Goal: Task Accomplishment & Management: Use online tool/utility

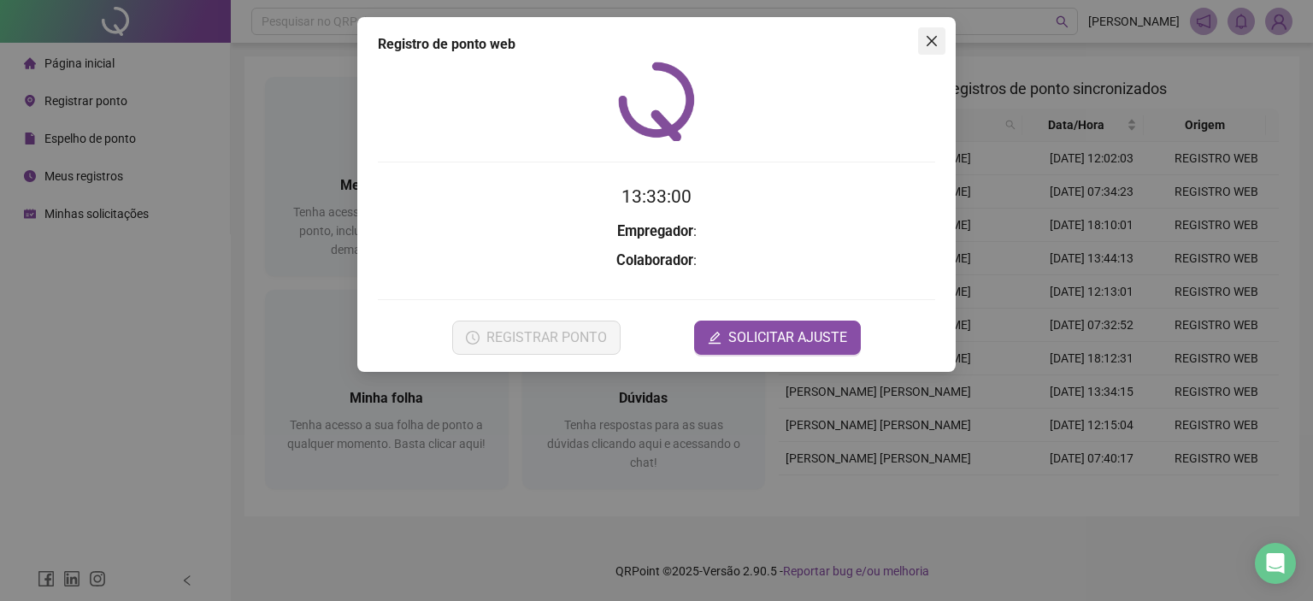
click at [935, 42] on icon "close" at bounding box center [932, 41] width 14 height 14
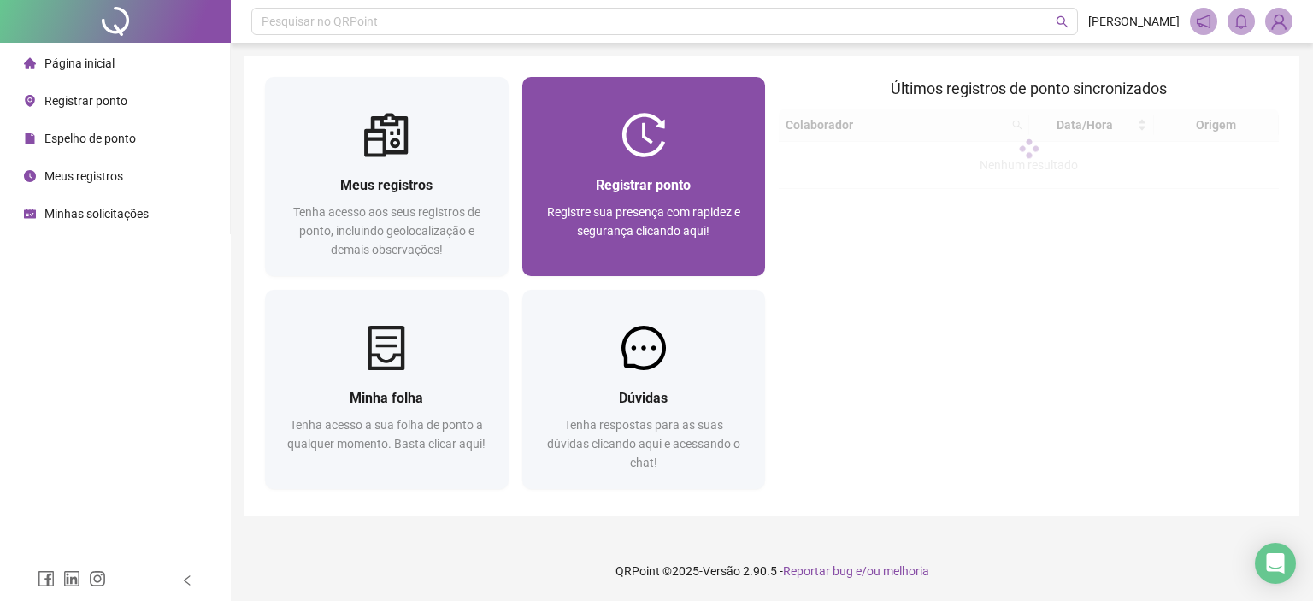
click at [660, 232] on span "Registre sua presença com rapidez e segurança clicando aqui!" at bounding box center [643, 221] width 193 height 32
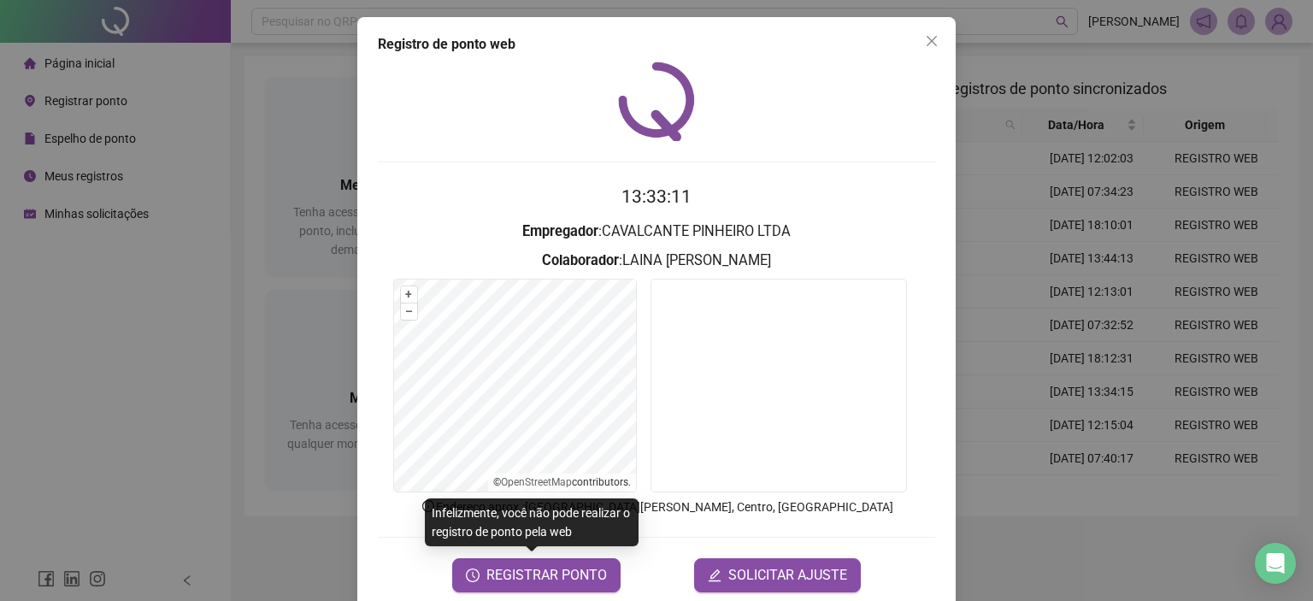
click at [581, 579] on span "REGISTRAR PONTO" at bounding box center [546, 575] width 121 height 21
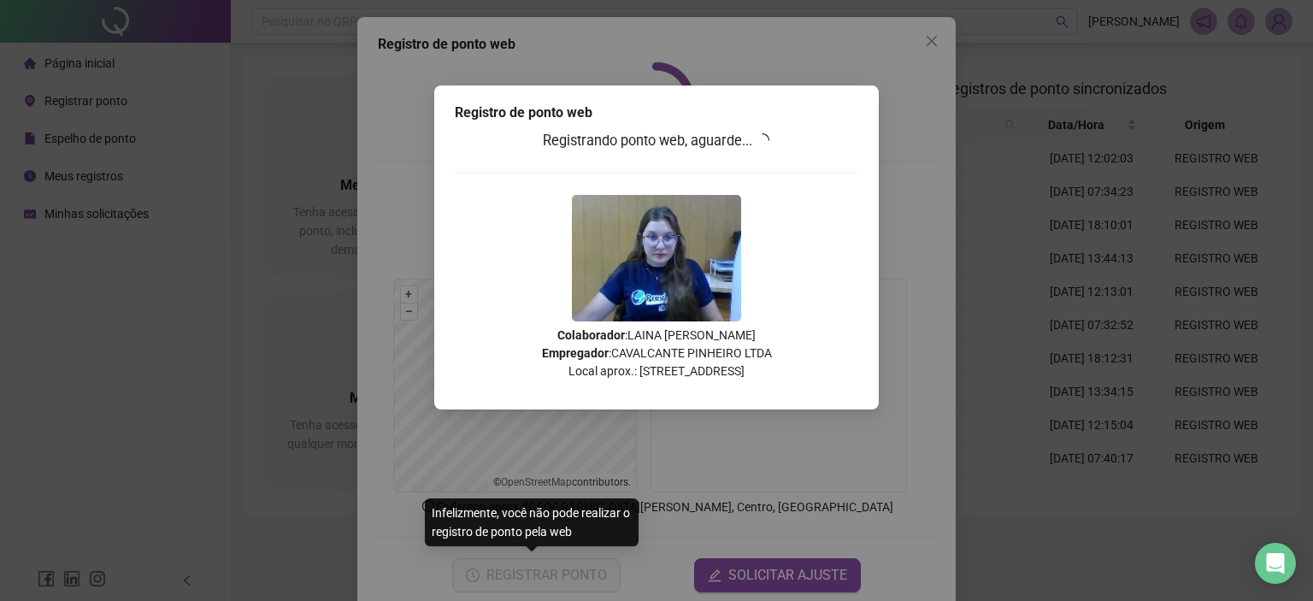
click at [529, 578] on div "Registro de ponto web Registrando ponto web, aguarde... Colaborador : LAINA FAB…" at bounding box center [656, 300] width 1313 height 601
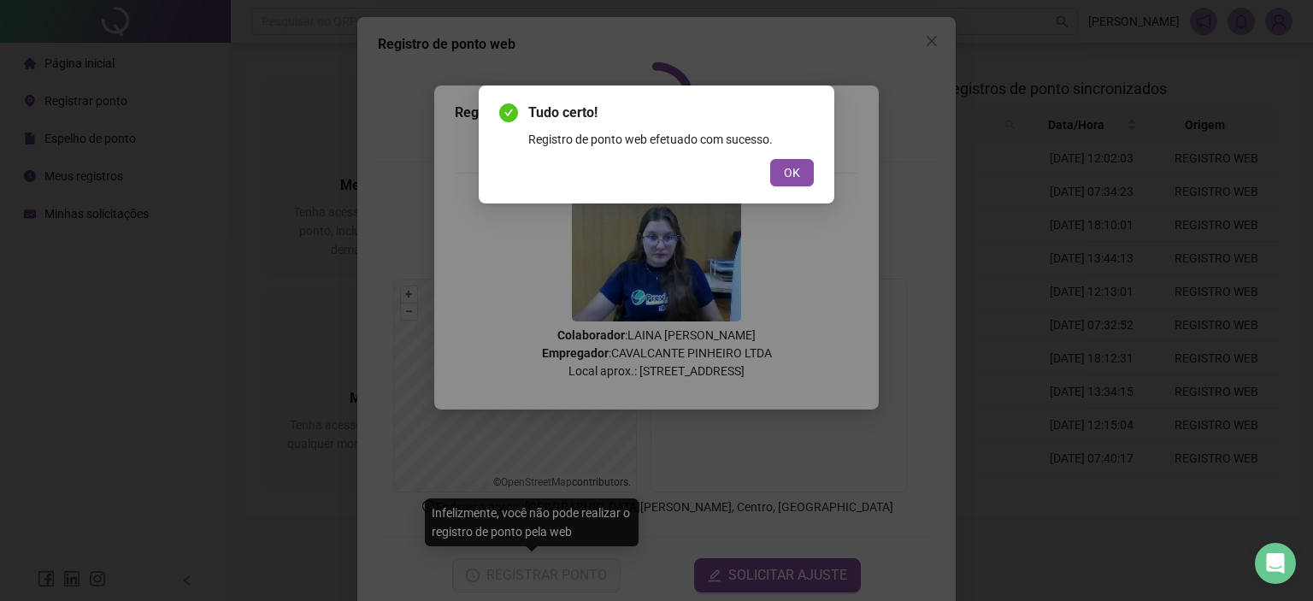
click at [754, 179] on div "OK" at bounding box center [656, 172] width 315 height 27
click at [821, 174] on div "Tudo certo! Registro de ponto web efetuado com sucesso. OK" at bounding box center [657, 144] width 356 height 118
drag, startPoint x: 817, startPoint y: 174, endPoint x: 785, endPoint y: 165, distance: 33.6
click at [812, 171] on div "Tudo certo! Registro de ponto web efetuado com sucesso. OK" at bounding box center [657, 144] width 356 height 118
drag, startPoint x: 781, startPoint y: 181, endPoint x: 790, endPoint y: 188, distance: 10.9
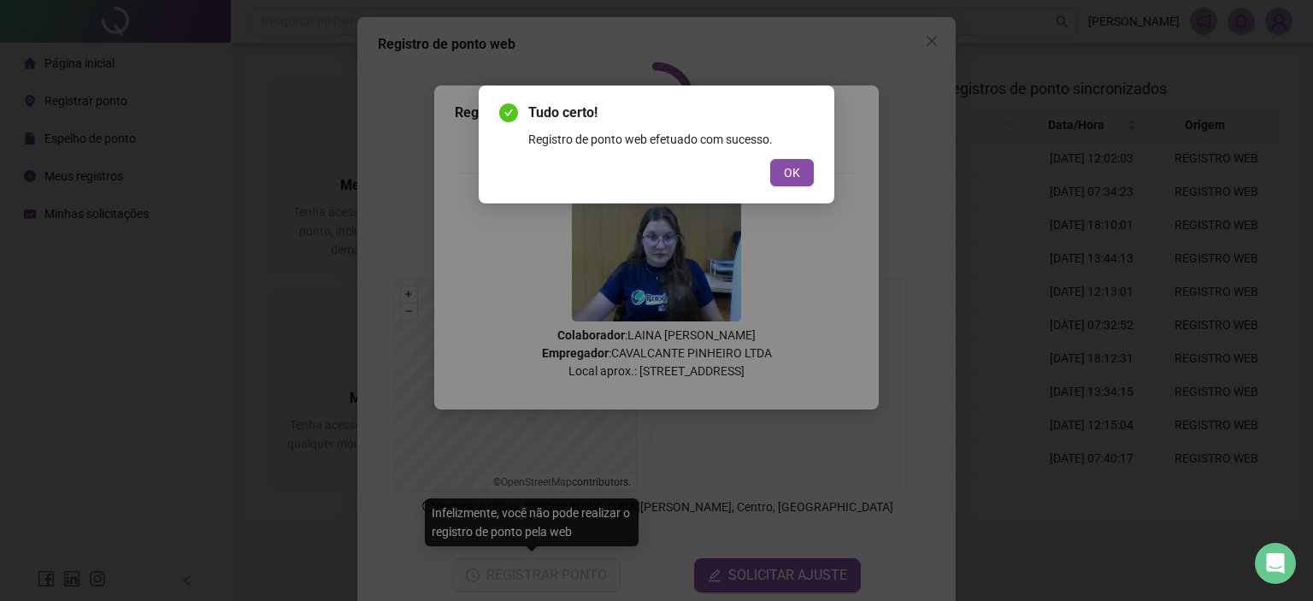
click at [790, 188] on div "Tudo certo! Registro de ponto web efetuado com sucesso. OK" at bounding box center [657, 144] width 356 height 118
click at [780, 170] on button "OK" at bounding box center [792, 172] width 44 height 27
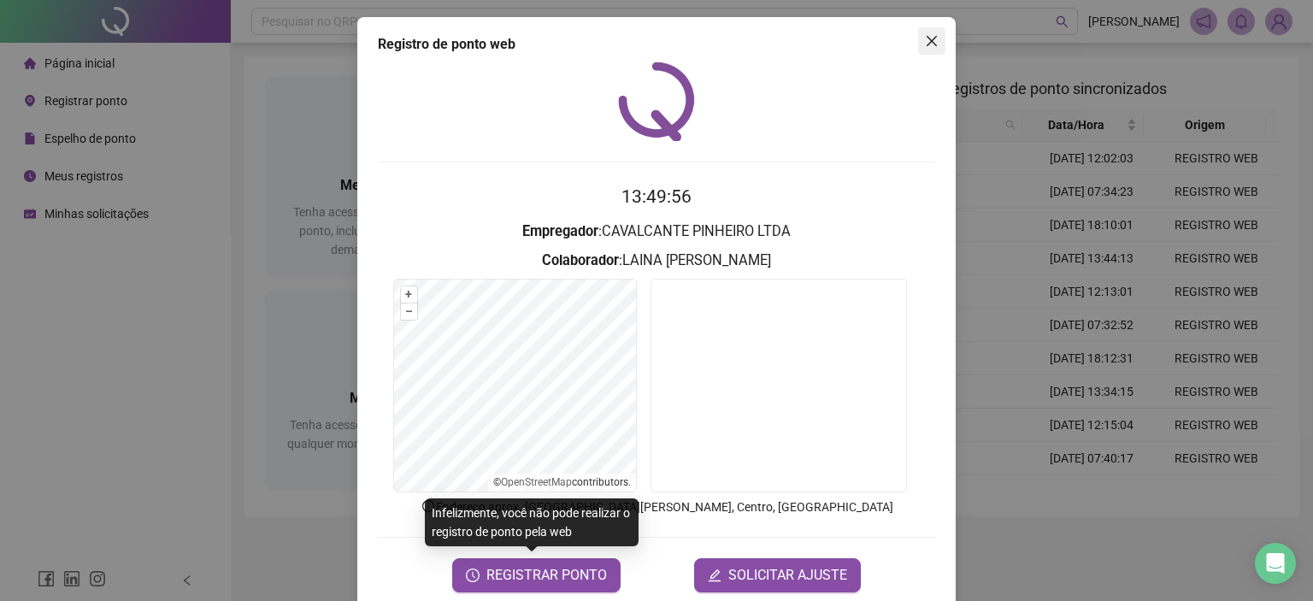
click at [925, 36] on icon "close" at bounding box center [932, 41] width 14 height 14
